Goal: Information Seeking & Learning: Learn about a topic

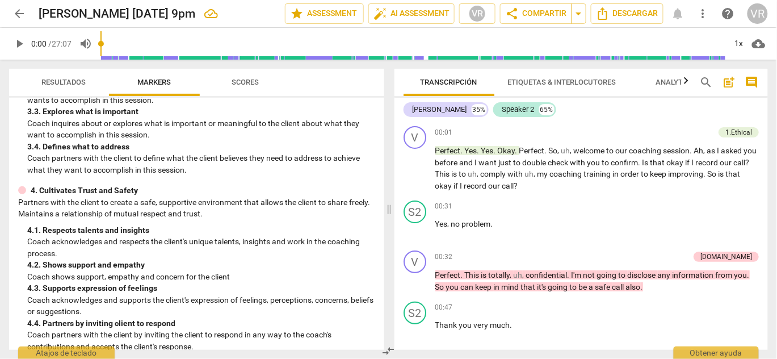
scroll to position [303, 0]
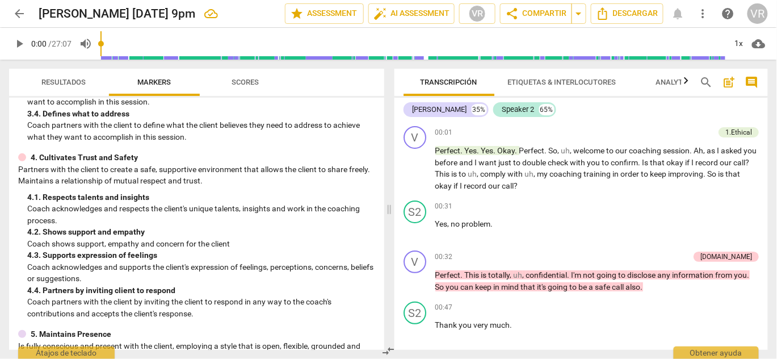
click at [106, 277] on p "Coach acknowledges and supports the client's expression of feelings, perception…" at bounding box center [201, 272] width 348 height 23
drag, startPoint x: 56, startPoint y: 270, endPoint x: 43, endPoint y: 269, distance: 13.7
click at [43, 269] on p "Coach acknowledges and supports the client's expression of feelings, perception…" at bounding box center [201, 272] width 348 height 23
click at [42, 269] on p "Coach acknowledges and supports the client's expression of feelings, perception…" at bounding box center [201, 272] width 348 height 23
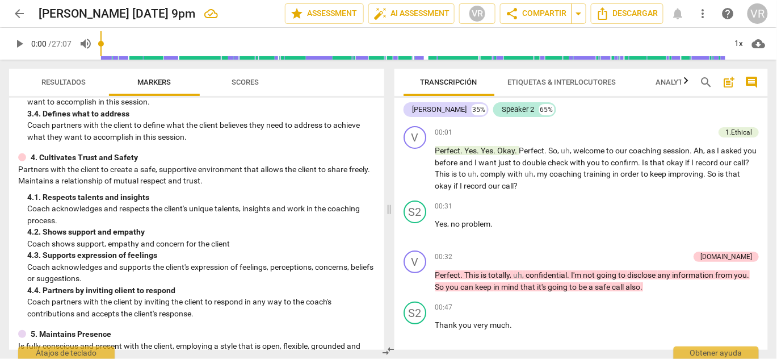
drag, startPoint x: 42, startPoint y: 269, endPoint x: 106, endPoint y: 276, distance: 64.5
click at [106, 276] on p "Coach acknowledges and supports the client's expression of feelings, perception…" at bounding box center [201, 272] width 348 height 23
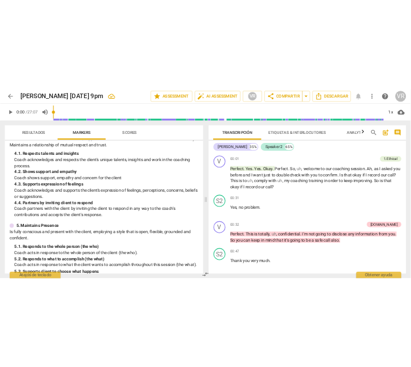
scroll to position [378, 0]
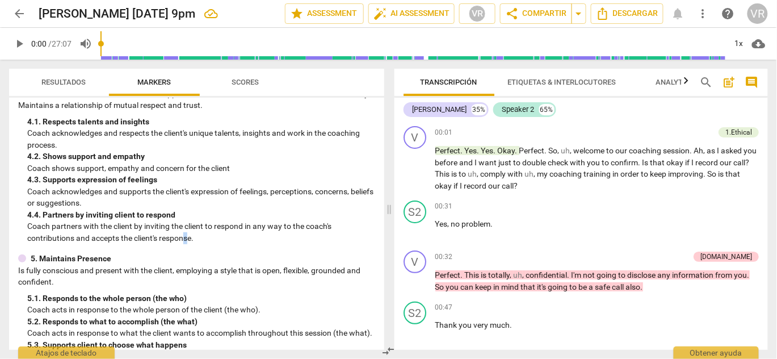
click at [185, 238] on p "Coach partners with the client by inviting the client to respond in any way to …" at bounding box center [201, 231] width 348 height 23
drag, startPoint x: 185, startPoint y: 238, endPoint x: 133, endPoint y: 241, distance: 51.8
click at [133, 241] on p "Coach partners with the client by inviting the client to respond in any way to …" at bounding box center [201, 231] width 348 height 23
drag, startPoint x: 133, startPoint y: 241, endPoint x: 36, endPoint y: 239, distance: 97.7
click at [39, 241] on p "Coach partners with the client by inviting the client to respond in any way to …" at bounding box center [201, 231] width 348 height 23
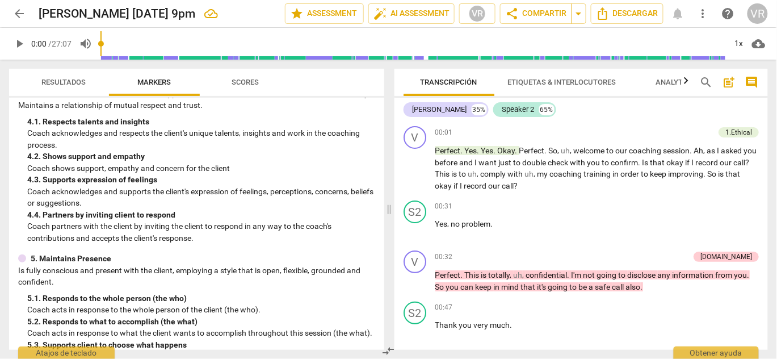
click at [34, 237] on p "Coach partners with the client by inviting the client to respond in any way to …" at bounding box center [201, 231] width 348 height 23
click at [34, 236] on p "Coach partners with the client by inviting the client to respond in any way to …" at bounding box center [201, 231] width 348 height 23
